Goal: Task Accomplishment & Management: Complete application form

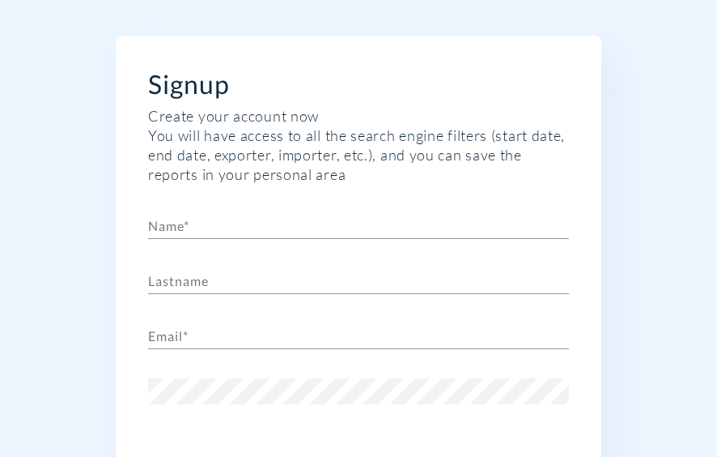
click at [364, 232] on input "text" at bounding box center [358, 226] width 421 height 26
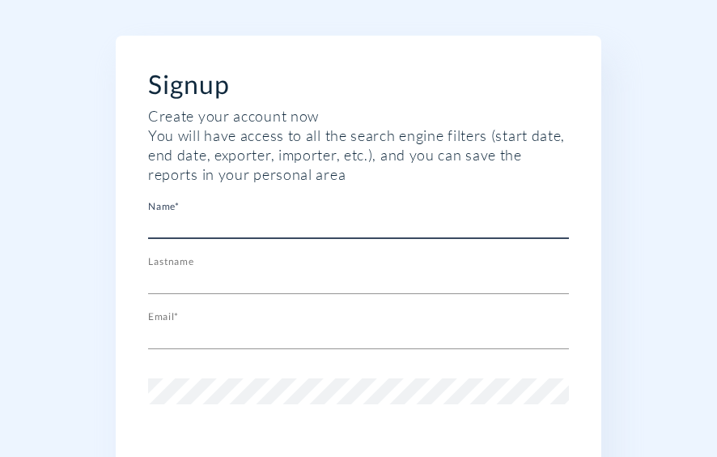
type input "chenatif"
type input "[PERSON_NAME]"
type input "[EMAIL_ADDRESS][DOMAIN_NAME]"
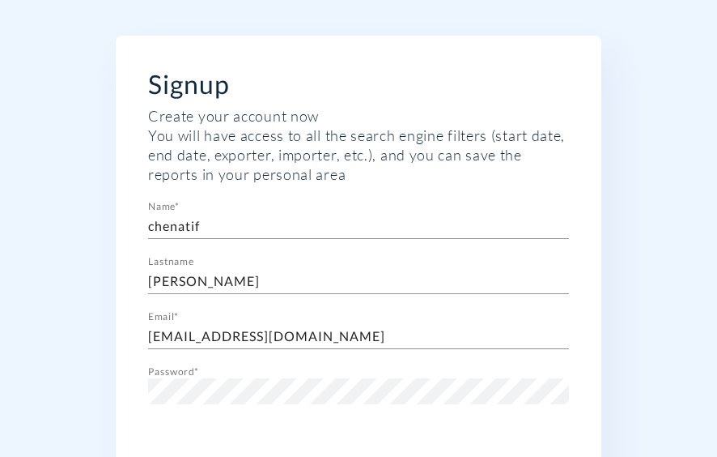
click at [682, 288] on div "Signup Create your account now You will have access to all the search engine fi…" at bounding box center [358, 356] width 717 height 712
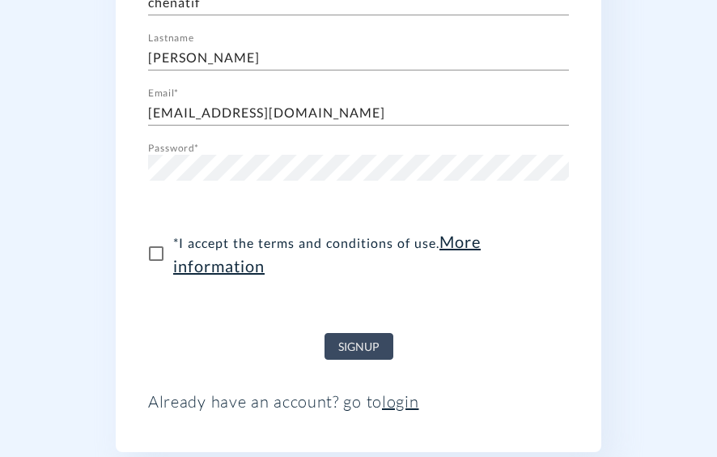
scroll to position [292, 0]
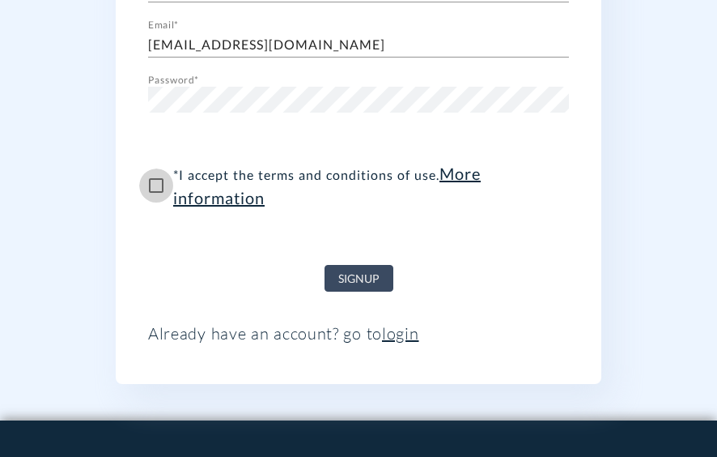
click at [156, 190] on input "* I accept the terms and conditions of use . More information" at bounding box center [156, 185] width 34 height 34
checkbox input "true"
click at [342, 275] on span "Signup" at bounding box center [358, 279] width 41 height 20
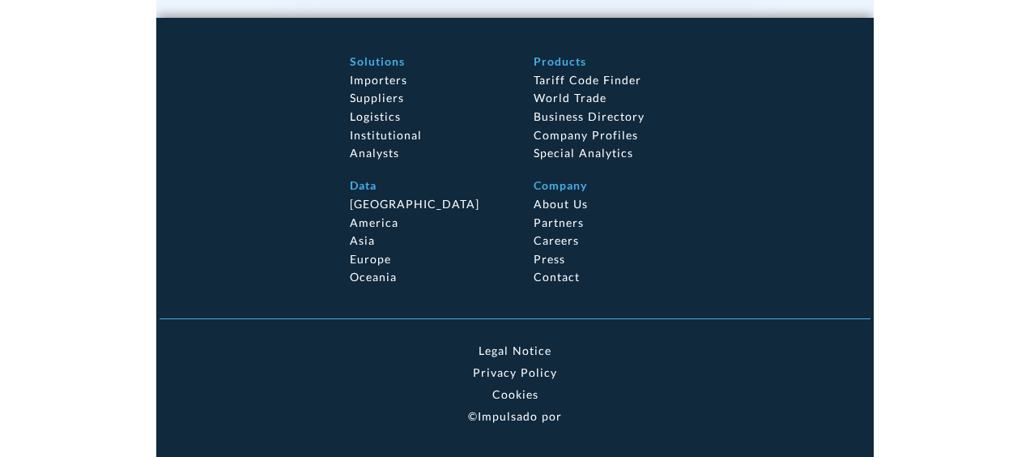
scroll to position [79, 0]
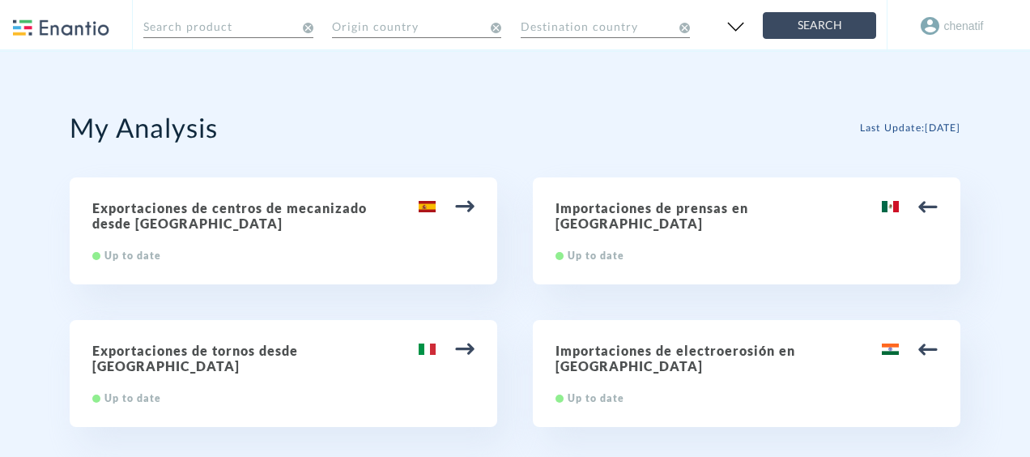
click at [734, 96] on div "My Analysis Last Update : 8/22/2025 Exportaciones de centros de mecanizado desd…" at bounding box center [515, 296] width 891 height 493
click at [462, 31] on input "text" at bounding box center [416, 25] width 169 height 28
click at [275, 21] on input "text" at bounding box center [227, 25] width 169 height 28
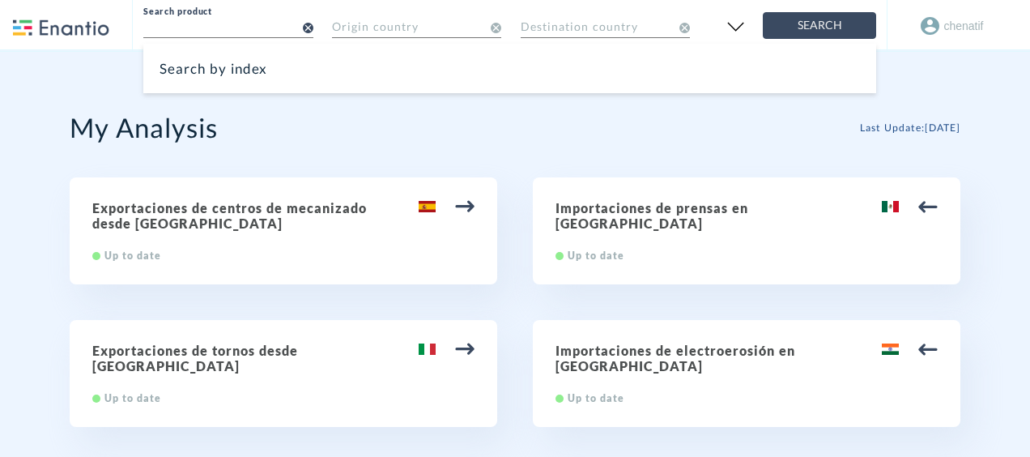
click at [264, 57] on div "Search by index" at bounding box center [509, 68] width 733 height 49
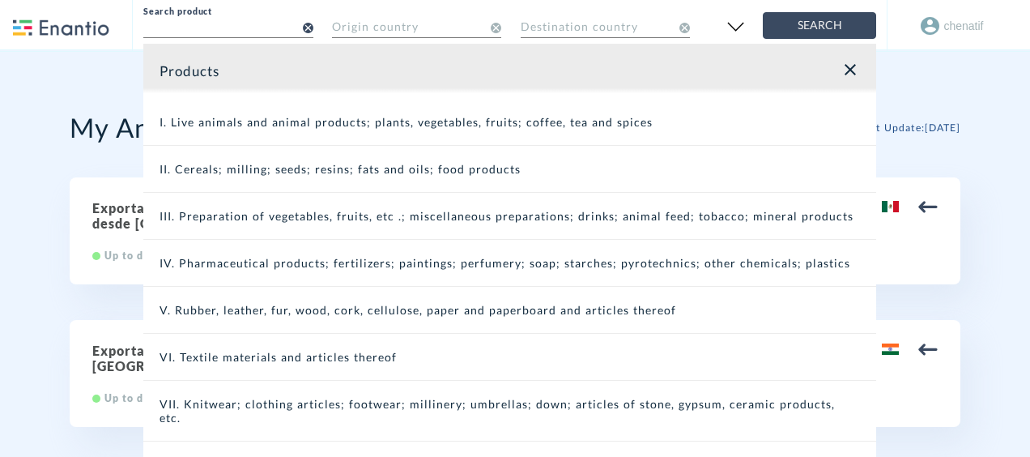
click at [431, 118] on div "I. Live animals and animal products; plants, vegetables, fruits; coffee, tea an…" at bounding box center [509, 122] width 733 height 47
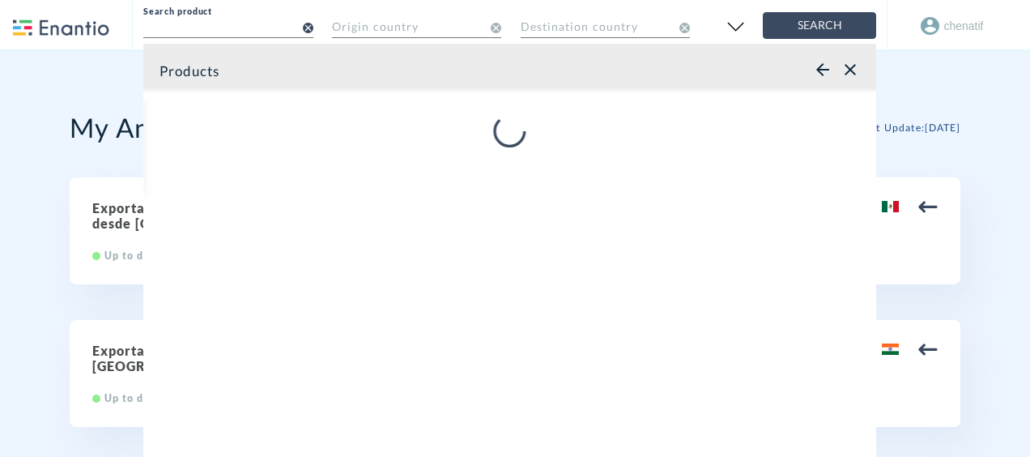
click at [849, 58] on div "Products arrow_back close" at bounding box center [509, 71] width 733 height 55
click at [849, 62] on span "close" at bounding box center [850, 69] width 19 height 19
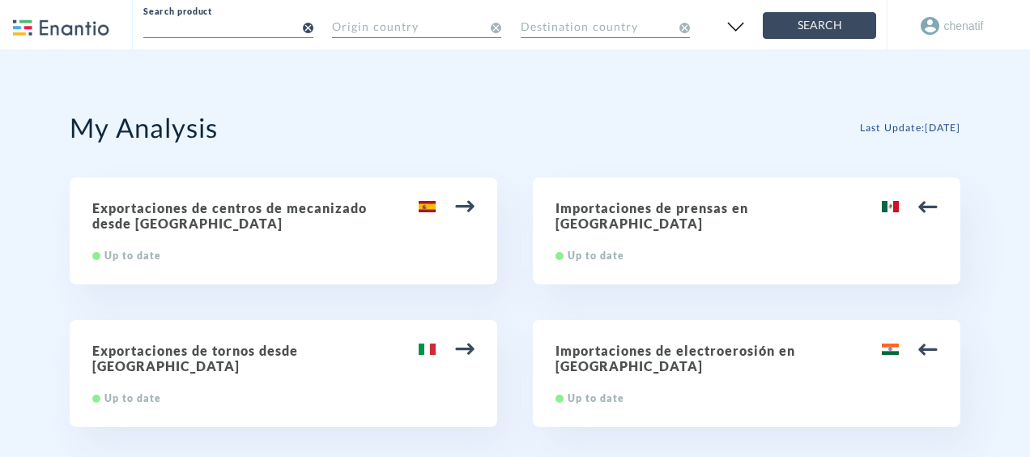
click at [661, 111] on div "My Analysis Last Update : 8/22/2025" at bounding box center [515, 127] width 891 height 32
click at [303, 196] on div "Exportaciones de centros de mecanizado desde España Up to date" at bounding box center [284, 230] width 428 height 107
type input "84.57 Centros de mecanizado, máquinas de puesto fijo y máquinas de puestos múlt…"
type input "España"
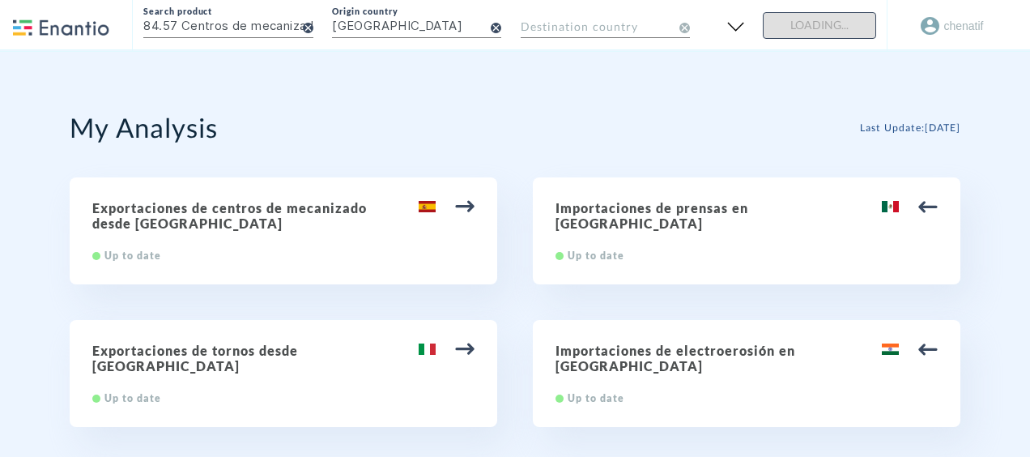
click at [933, 144] on div "My Analysis Last Update : 8/22/2025 Exportaciones de centros de mecanizado desd…" at bounding box center [515, 296] width 891 height 493
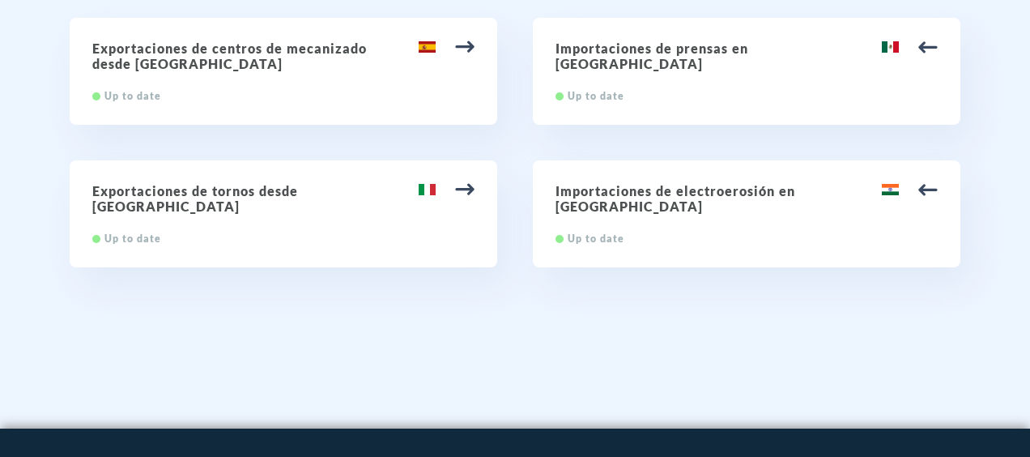
scroll to position [162, 0]
